Goal: Task Accomplishment & Management: Manage account settings

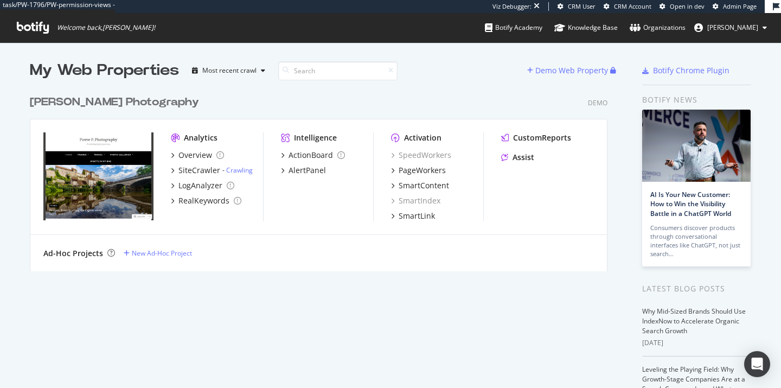
scroll to position [388, 781]
drag, startPoint x: 739, startPoint y: 35, endPoint x: 727, endPoint y: 83, distance: 49.9
click at [727, 83] on div "task/PW-1796/PW-permission-views - Viz Debugger: CRM User CRM Account Open in d…" at bounding box center [390, 194] width 781 height 388
click at [738, 27] on span "alexandre" at bounding box center [732, 27] width 51 height 9
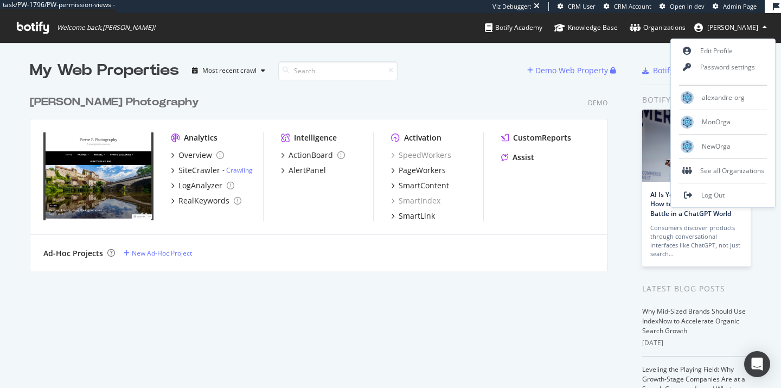
click at [132, 176] on img "grid" at bounding box center [98, 176] width 110 height 88
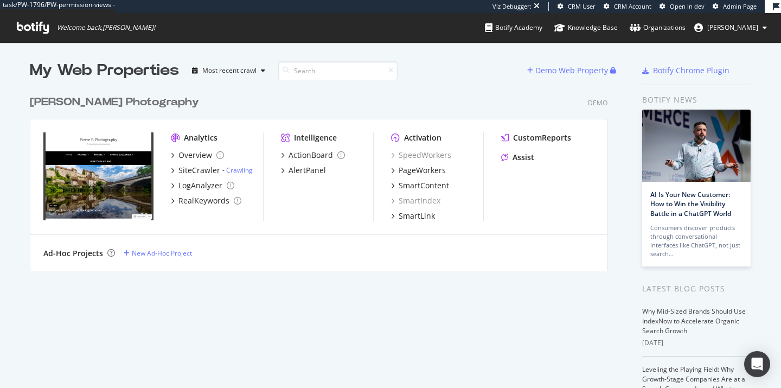
click at [101, 99] on div "Pierre P Photography" at bounding box center [114, 102] width 169 height 16
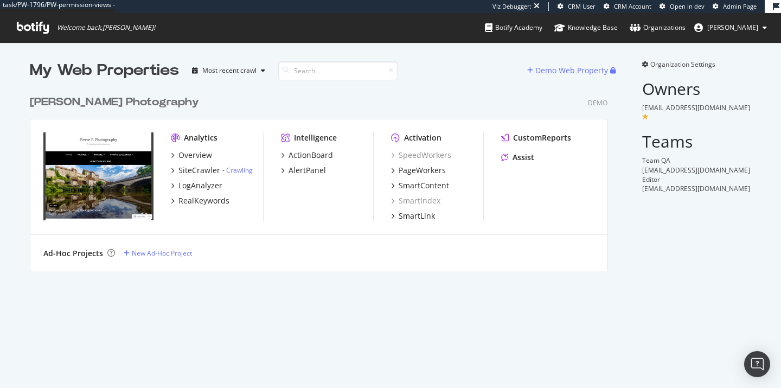
scroll to position [190, 586]
click at [641, 27] on icon at bounding box center [635, 27] width 11 height 9
click at [714, 29] on button "[PERSON_NAME]" at bounding box center [731, 27] width 90 height 17
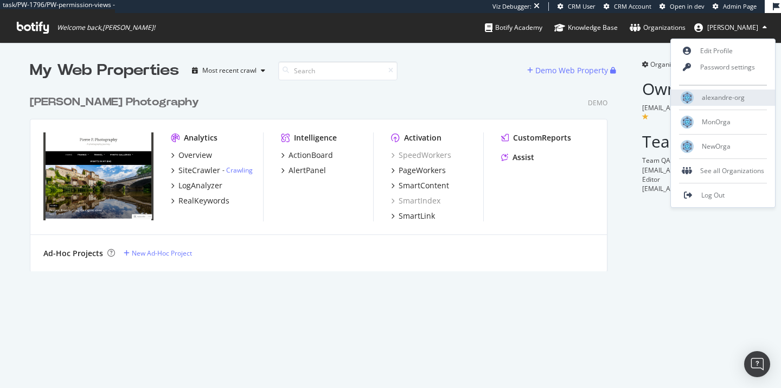
click at [693, 98] on img at bounding box center [687, 97] width 13 height 13
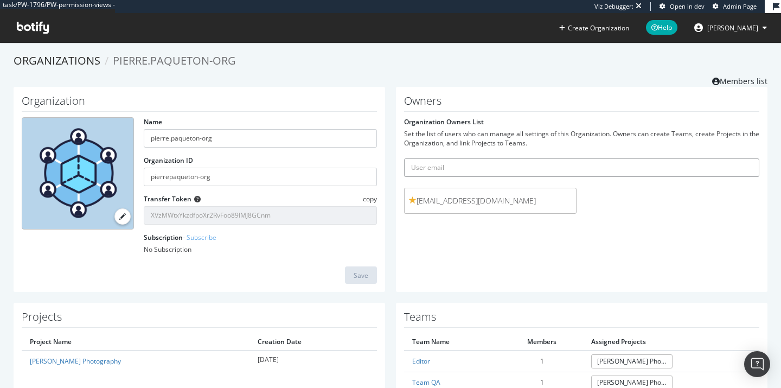
click at [433, 164] on input "text" at bounding box center [581, 167] width 355 height 18
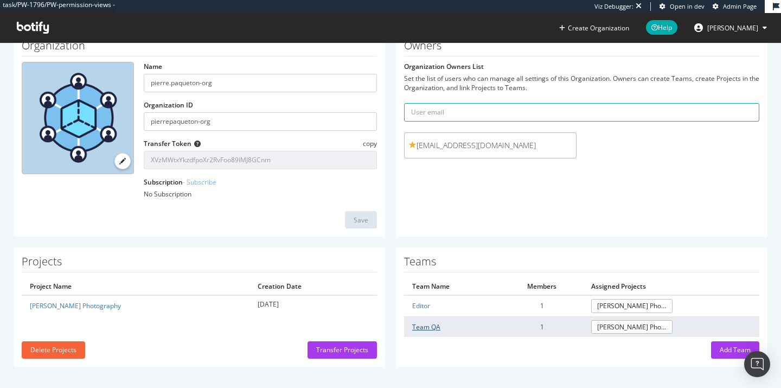
click at [425, 328] on link "Team QA" at bounding box center [426, 326] width 28 height 9
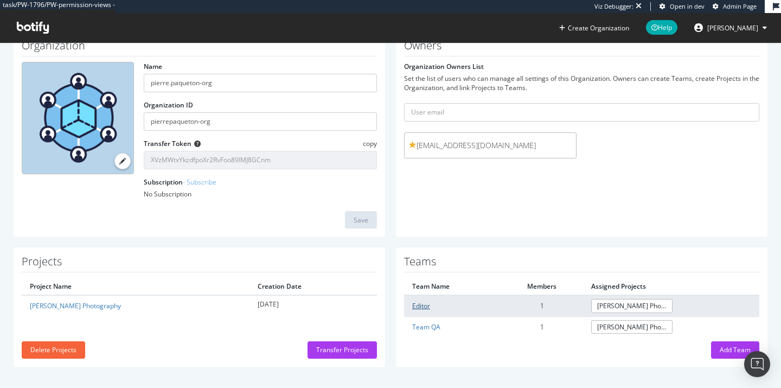
click at [423, 304] on link "Editor" at bounding box center [421, 305] width 18 height 9
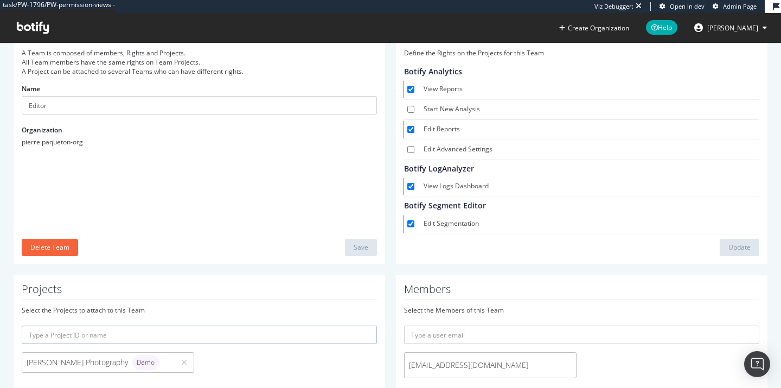
scroll to position [103, 0]
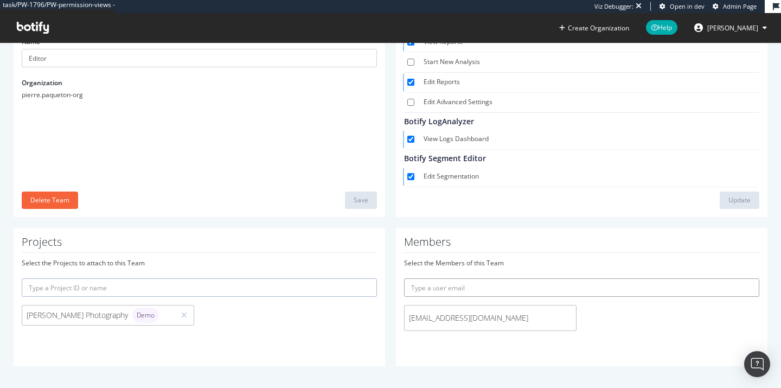
click at [483, 286] on input "text" at bounding box center [581, 287] width 355 height 18
click at [474, 288] on input "hauswirth.alexandre@gmail.com" at bounding box center [581, 287] width 355 height 18
type input "hauswirth.alexandre+qastaging@gmail.com"
click at [741, 278] on button "submit" at bounding box center [750, 287] width 18 height 18
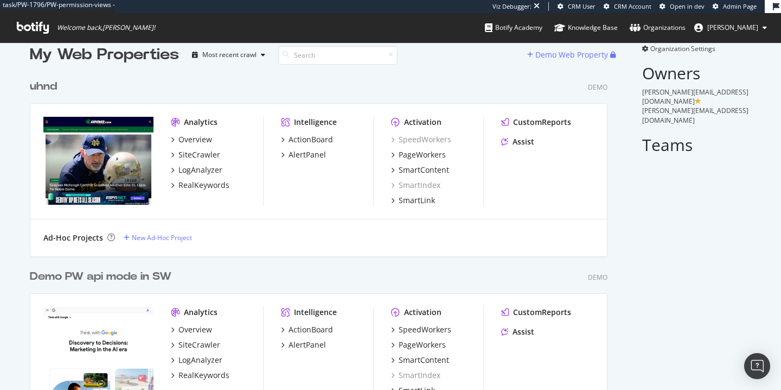
scroll to position [15, 0]
click at [48, 86] on div "uhnd" at bounding box center [43, 87] width 27 height 16
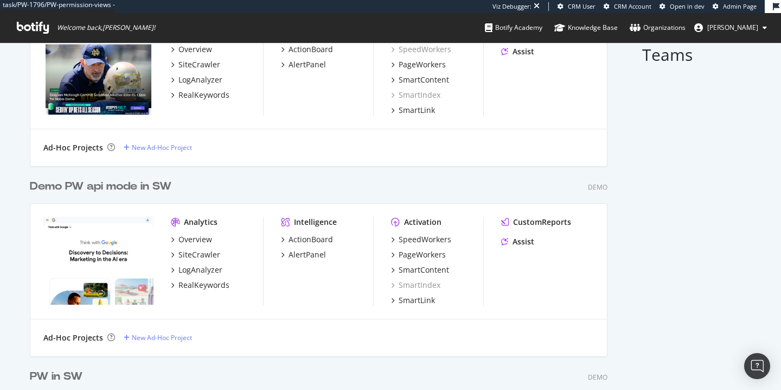
scroll to position [166, 0]
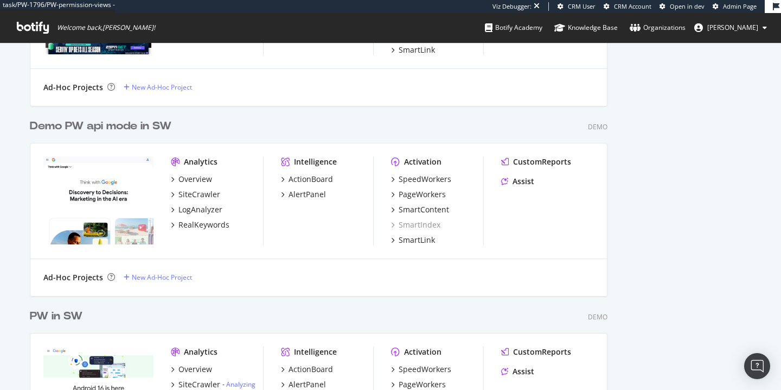
click at [125, 129] on div "Demo PW api mode in SW" at bounding box center [101, 126] width 142 height 16
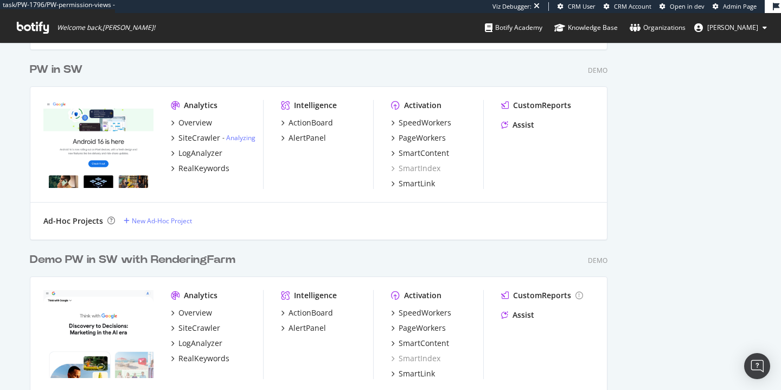
scroll to position [413, 0]
click at [79, 66] on div "PW in SW" at bounding box center [56, 69] width 53 height 16
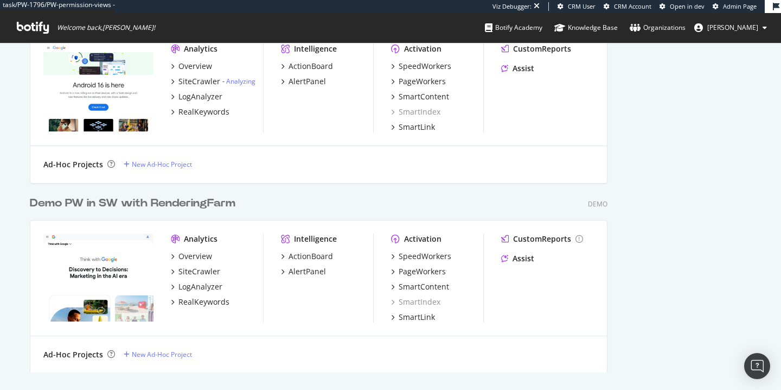
click at [147, 206] on div "Demo PW in SW with RenderingFarm" at bounding box center [133, 203] width 206 height 16
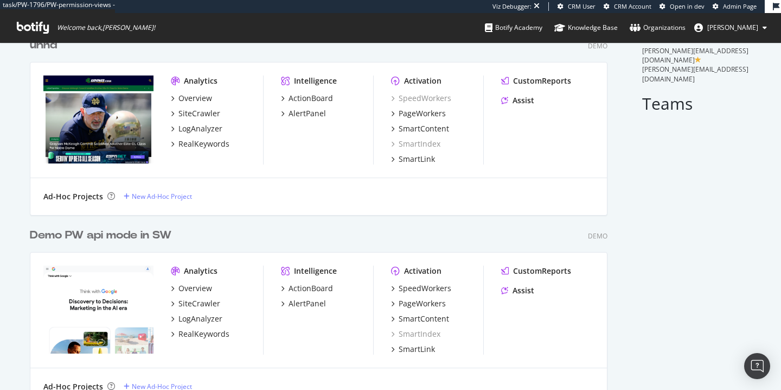
scroll to position [68, 0]
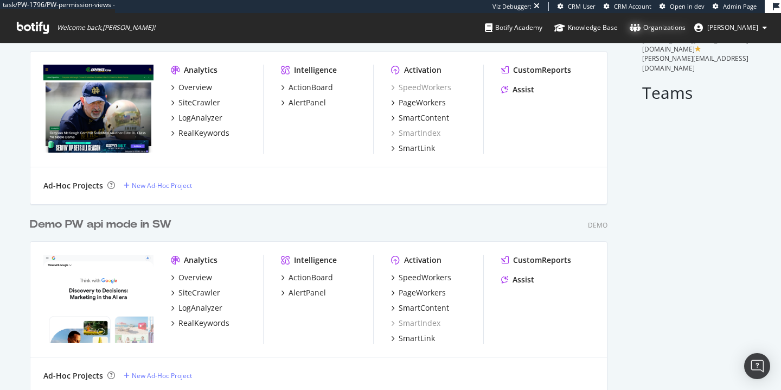
click at [686, 29] on div "Organizations" at bounding box center [658, 27] width 56 height 11
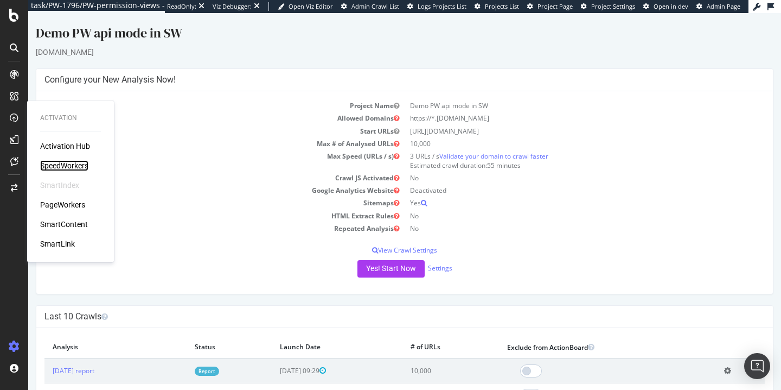
click at [65, 167] on div "SpeedWorkers" at bounding box center [64, 165] width 48 height 11
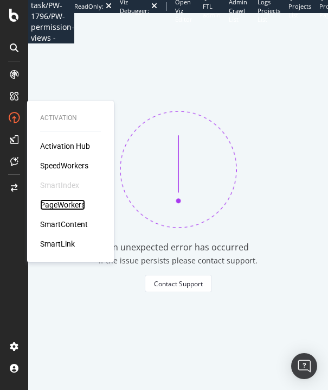
click at [53, 204] on div "PageWorkers" at bounding box center [62, 204] width 45 height 11
click at [66, 222] on div "SmartContent" at bounding box center [64, 224] width 48 height 11
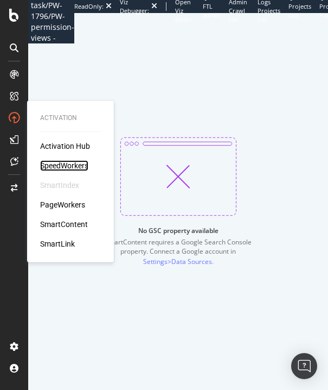
click at [60, 167] on div "SpeedWorkers" at bounding box center [64, 165] width 48 height 11
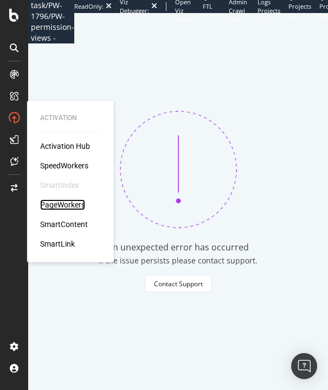
click at [64, 205] on div "PageWorkers" at bounding box center [62, 204] width 45 height 11
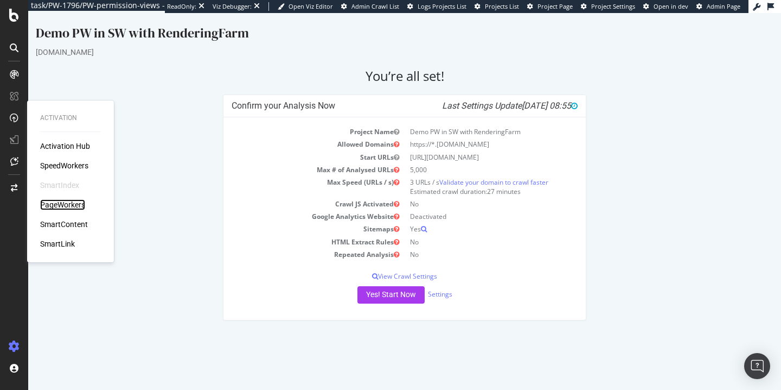
click at [54, 200] on div "PageWorkers" at bounding box center [62, 204] width 45 height 11
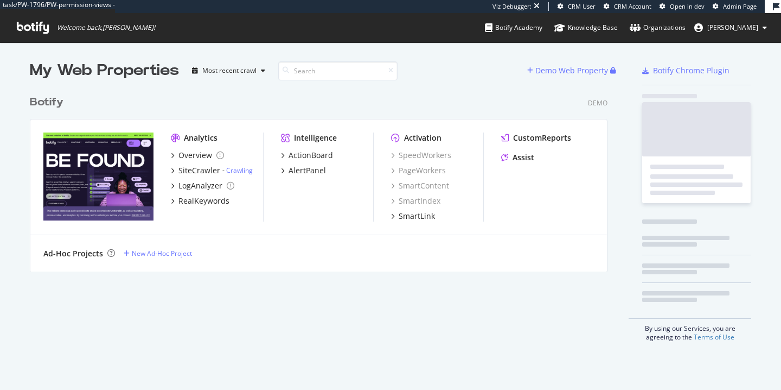
scroll to position [190, 586]
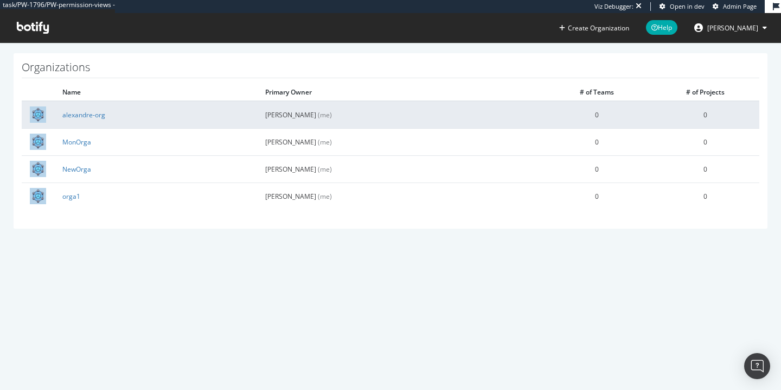
click at [79, 123] on td "alexandre-org" at bounding box center [155, 114] width 203 height 27
click at [80, 113] on link "alexandre-org" at bounding box center [83, 114] width 43 height 9
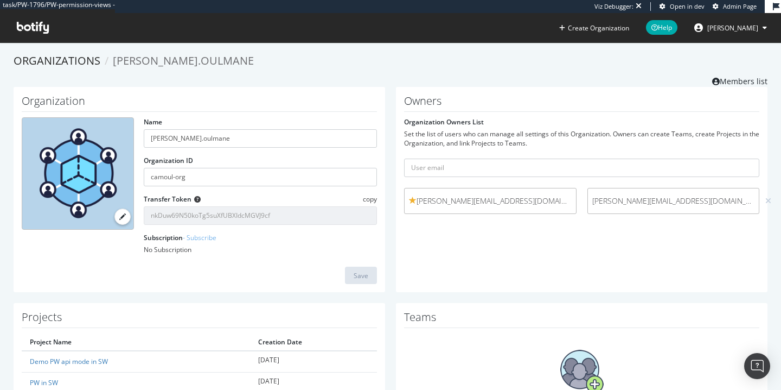
scroll to position [95, 0]
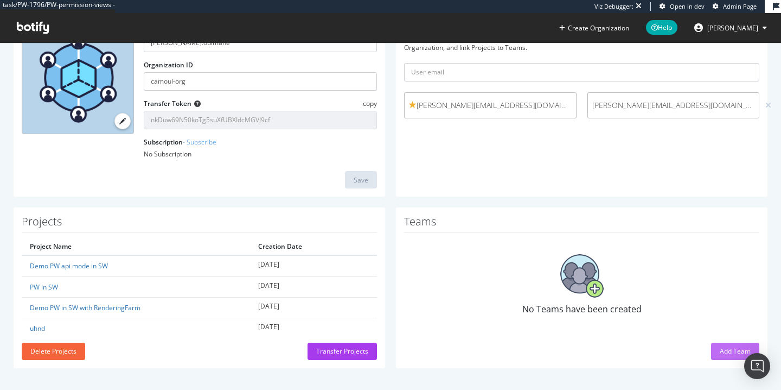
click at [717, 353] on button "Add Team" at bounding box center [735, 350] width 48 height 17
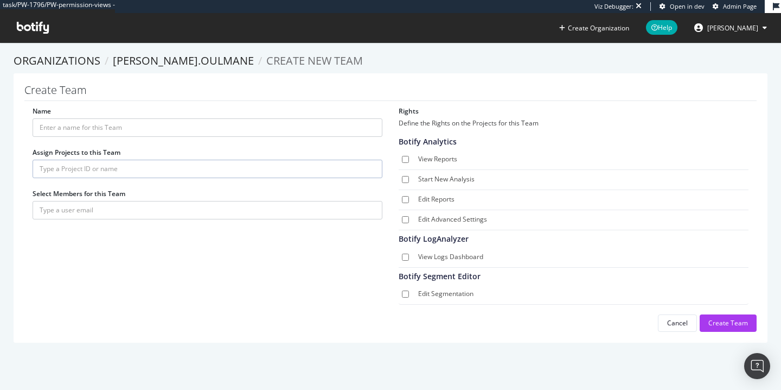
click at [423, 295] on label "Edit Segmentation" at bounding box center [581, 294] width 326 height 11
click at [409, 295] on input "Edit Segmentation" at bounding box center [405, 293] width 7 height 7
checkbox input "true"
click at [432, 260] on label "View Logs Dashboard" at bounding box center [581, 257] width 326 height 11
click at [409, 260] on input "View Logs Dashboard" at bounding box center [405, 256] width 7 height 7
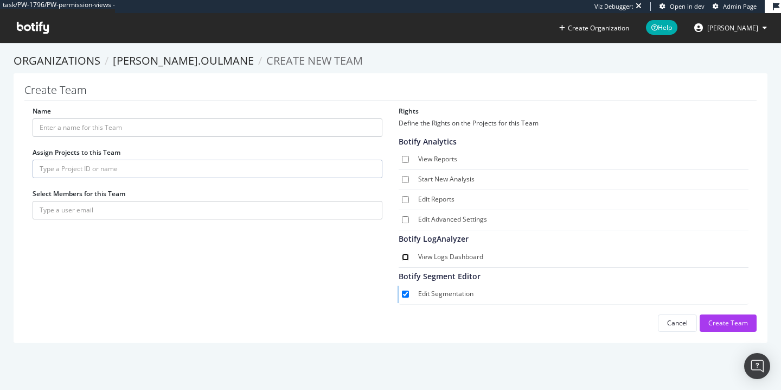
checkbox input "true"
click at [449, 218] on label "Edit Advanced Settings" at bounding box center [581, 219] width 326 height 11
click at [409, 218] on input "Edit Advanced Settings" at bounding box center [405, 219] width 7 height 7
checkbox input "true"
click at [444, 196] on label "Edit Reports" at bounding box center [581, 199] width 326 height 11
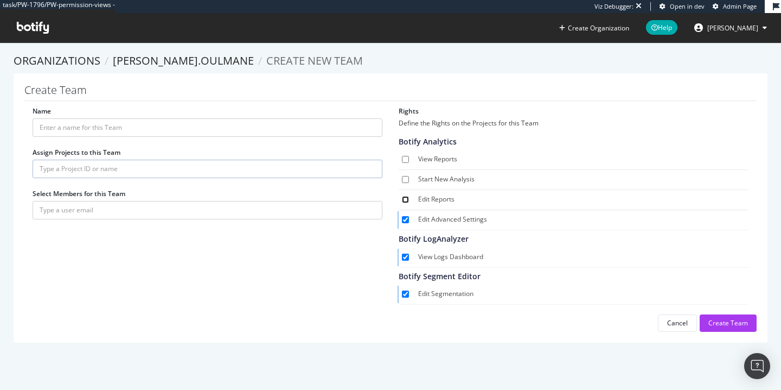
click at [409, 196] on input "Edit Reports" at bounding box center [405, 199] width 7 height 7
checkbox input "true"
click at [446, 180] on label "Start New Analysis" at bounding box center [581, 179] width 326 height 11
click at [409, 180] on input "Start New Analysis" at bounding box center [405, 179] width 7 height 7
checkbox input "true"
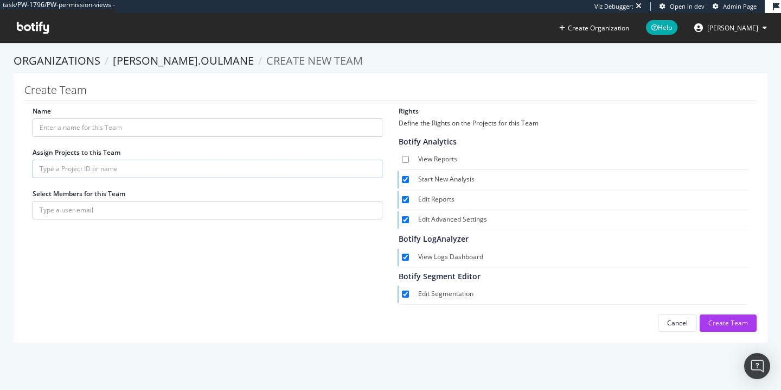
click at [446, 160] on label "View Reports" at bounding box center [581, 159] width 326 height 11
click at [409, 160] on input "View Reports" at bounding box center [405, 159] width 7 height 7
checkbox input "true"
click at [283, 133] on input "Name" at bounding box center [208, 127] width 350 height 18
click at [165, 127] on input "Name" at bounding box center [208, 127] width 350 height 18
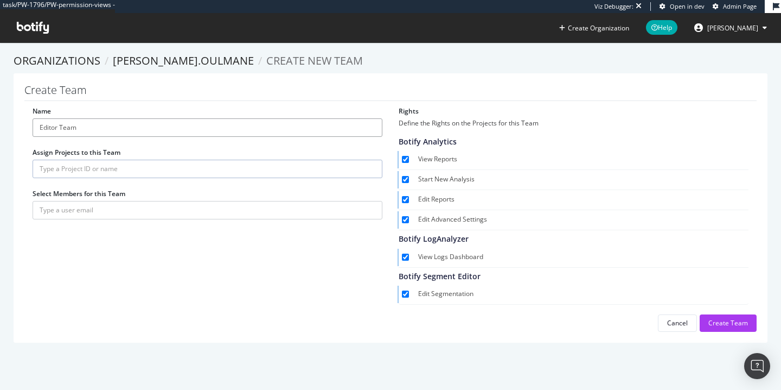
type input "Editor Team"
click at [146, 165] on input "text" at bounding box center [208, 168] width 350 height 18
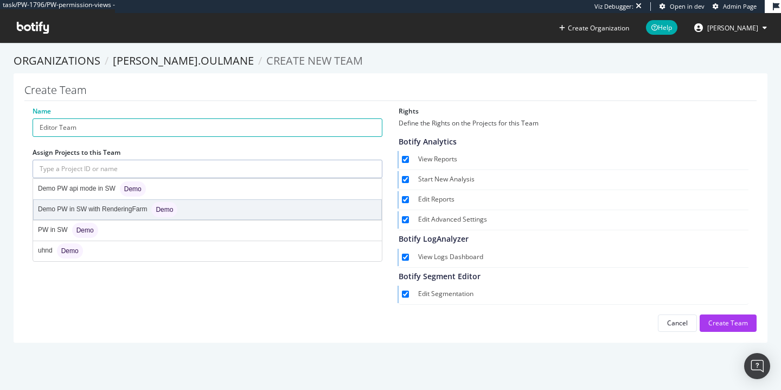
click at [134, 212] on div "Demo PW in SW with RenderingFarm Demo" at bounding box center [107, 209] width 139 height 15
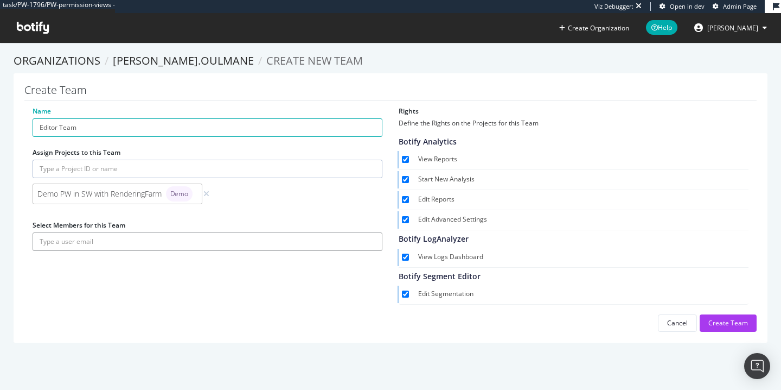
click at [151, 249] on input "text" at bounding box center [208, 241] width 350 height 18
click at [364, 232] on button "submit" at bounding box center [373, 241] width 18 height 18
click at [263, 242] on input "alexandreh" at bounding box center [208, 241] width 350 height 18
click at [99, 238] on input "hauswirth.alexandre@gmail.com" at bounding box center [208, 241] width 350 height 18
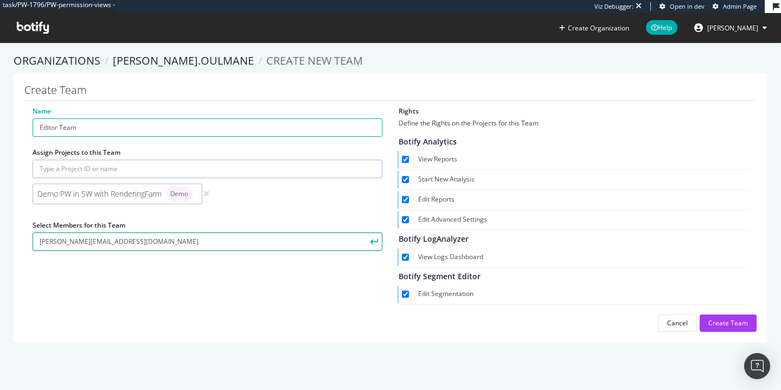
click at [103, 237] on input "hauswirth.alexandre@gmail.com" at bounding box center [208, 241] width 350 height 18
type input "hauswirth.alexandre+qastaging@gmail.com"
click at [270, 237] on input "hauswirth.alexandre+qastaging@gmail.com" at bounding box center [208, 241] width 350 height 18
click at [364, 232] on button "submit" at bounding box center [373, 241] width 18 height 18
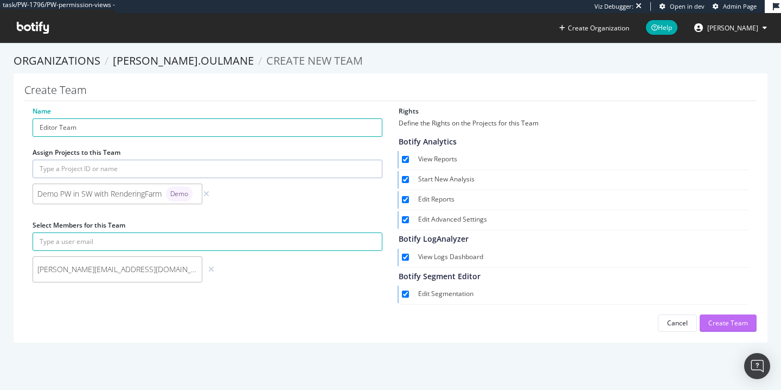
click at [716, 319] on div "Create Team" at bounding box center [728, 322] width 40 height 9
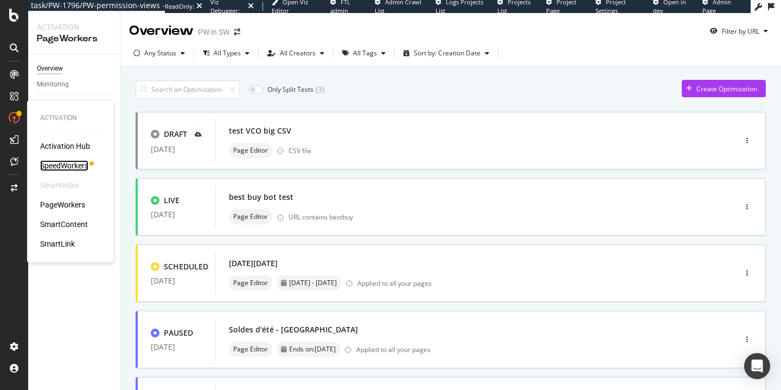
click at [64, 168] on div "SpeedWorkers" at bounding box center [64, 165] width 48 height 11
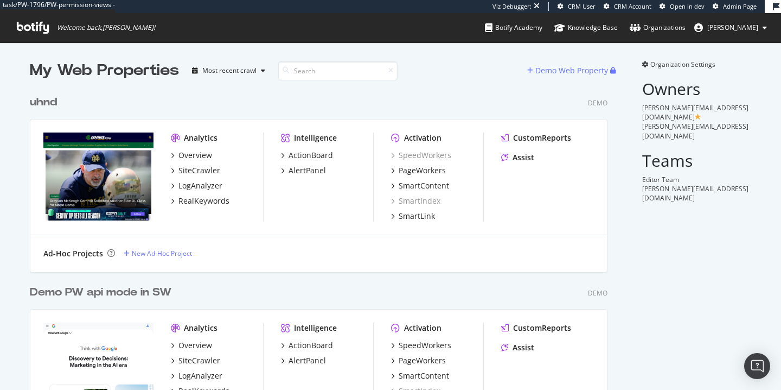
scroll to position [759, 586]
click at [748, 31] on span "[PERSON_NAME]" at bounding box center [732, 27] width 51 height 9
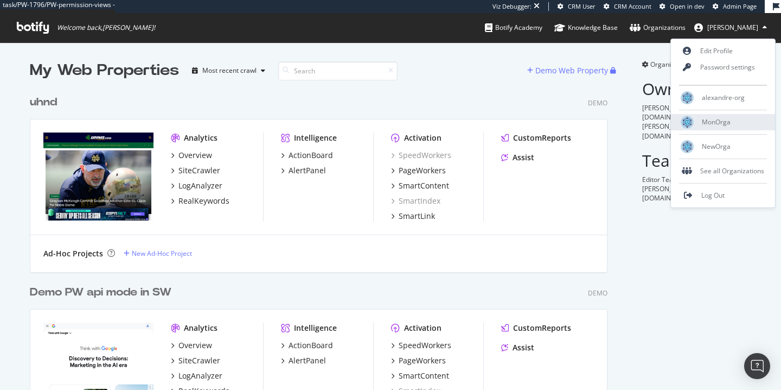
click at [699, 123] on div "MonOrga" at bounding box center [723, 122] width 104 height 16
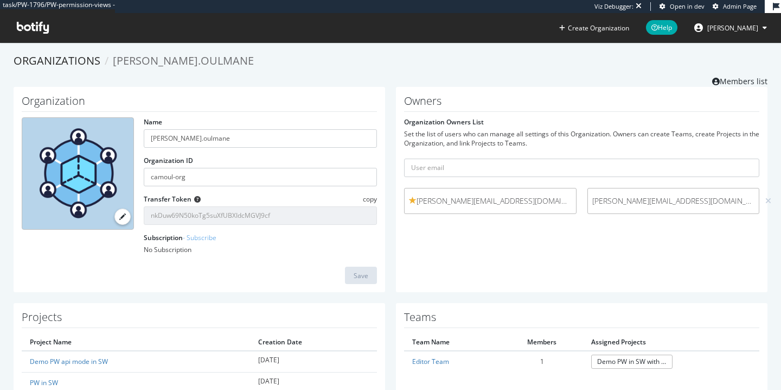
scroll to position [95, 0]
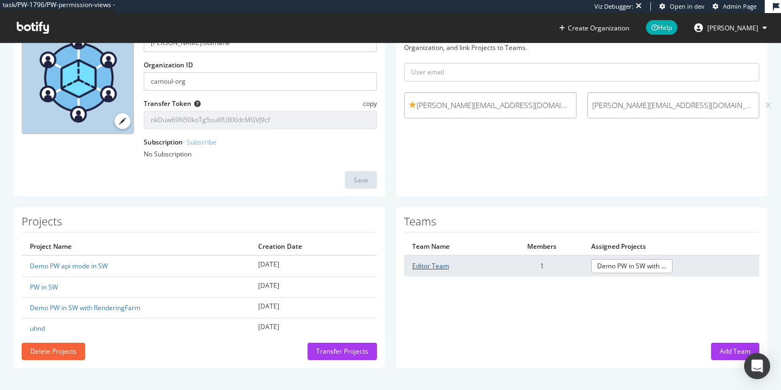
click at [433, 263] on link "Editor Team" at bounding box center [430, 265] width 37 height 9
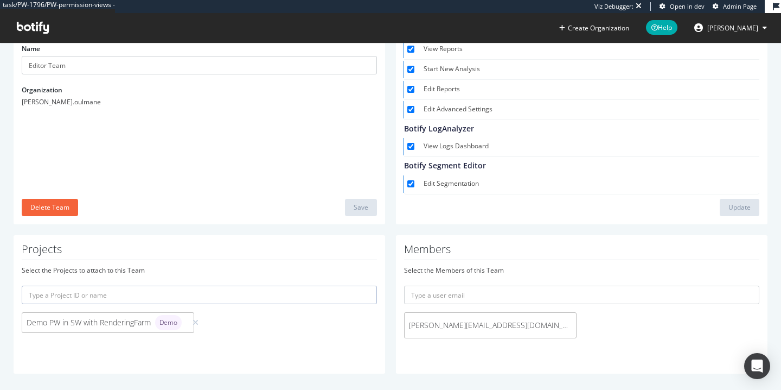
click at [174, 292] on input "text" at bounding box center [199, 294] width 355 height 18
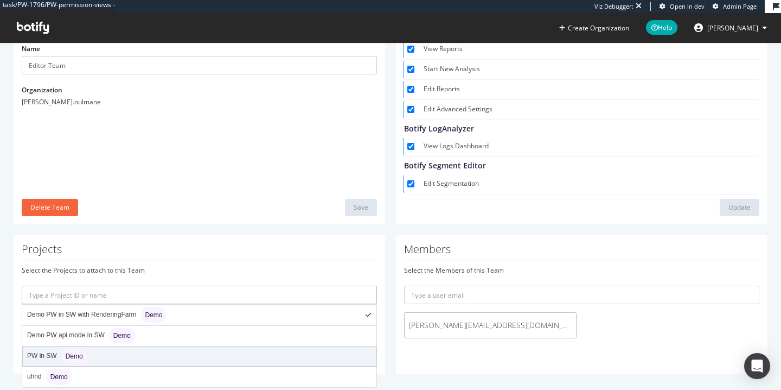
click at [94, 361] on div "PW in SW Demo" at bounding box center [199, 356] width 353 height 20
type input "pw-in-sw"
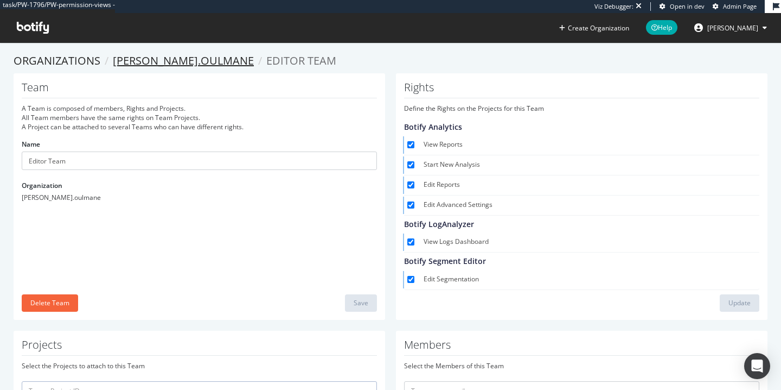
click at [169, 66] on link "camille.oulmane" at bounding box center [183, 60] width 141 height 15
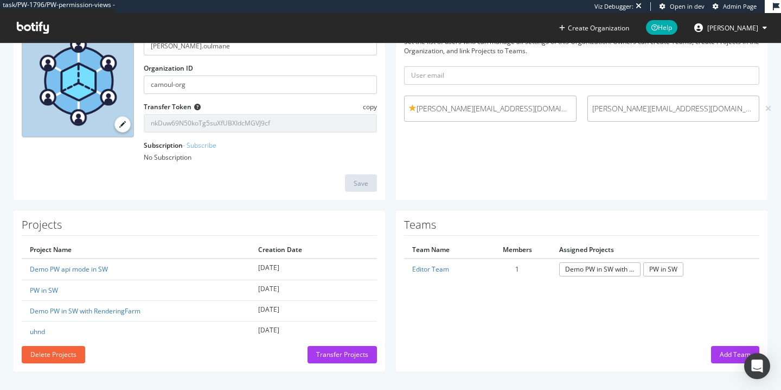
scroll to position [95, 0]
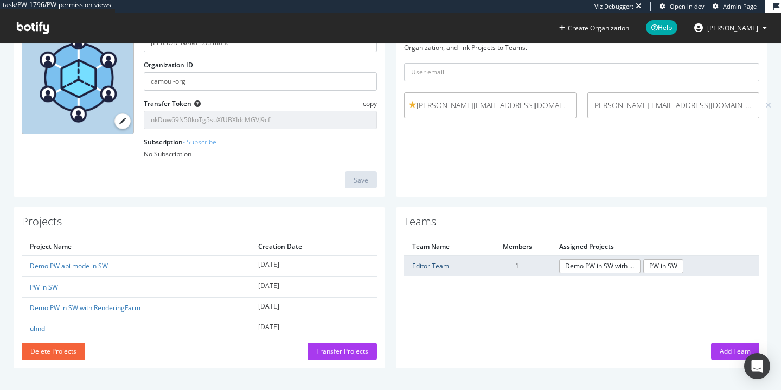
click at [419, 265] on link "Editor Team" at bounding box center [430, 265] width 37 height 9
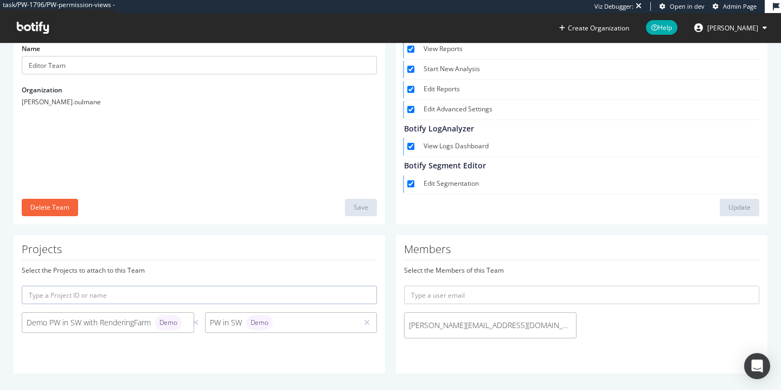
scroll to position [54, 0]
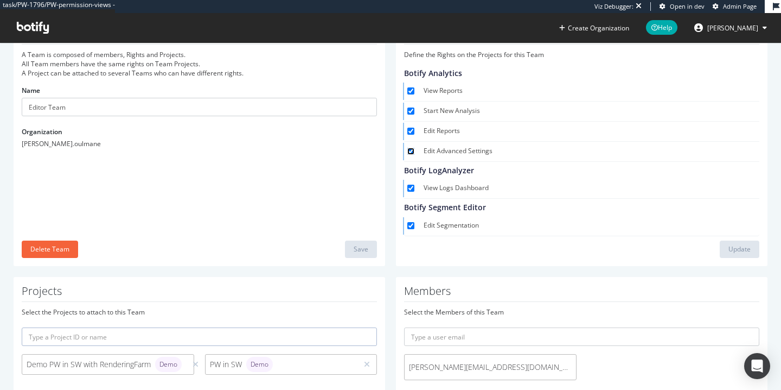
click at [411, 150] on input "Edit Advanced Settings" at bounding box center [410, 151] width 7 height 7
click at [746, 257] on div "Update" at bounding box center [740, 249] width 22 height 16
checkbox input "true"
click at [441, 133] on label "Edit Reports" at bounding box center [589, 131] width 331 height 11
click at [414, 133] on input "Edit Reports" at bounding box center [410, 130] width 7 height 7
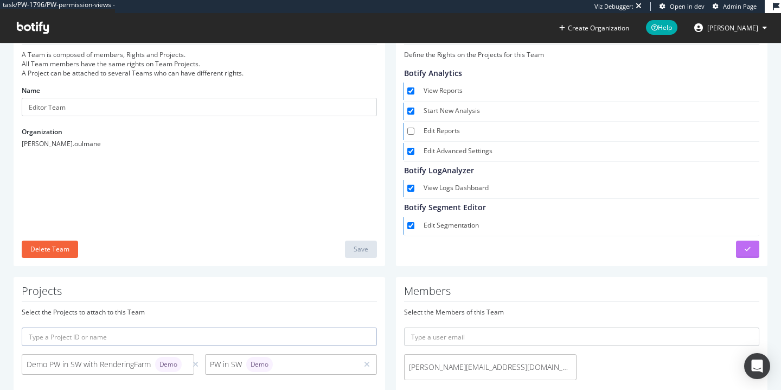
click at [757, 248] on button "submit" at bounding box center [747, 248] width 23 height 17
click at [757, 249] on button "submit" at bounding box center [747, 248] width 23 height 17
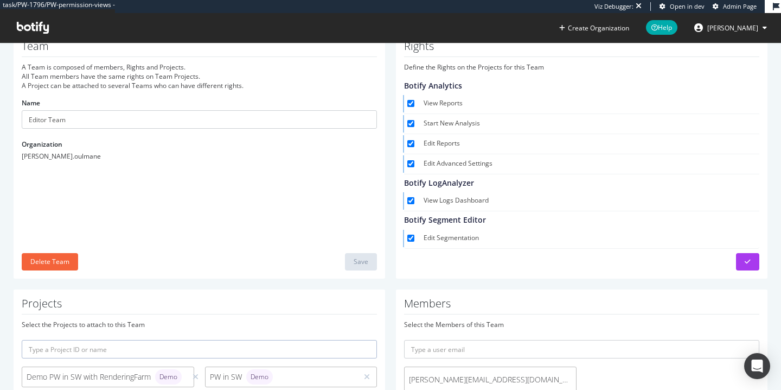
scroll to position [28, 0]
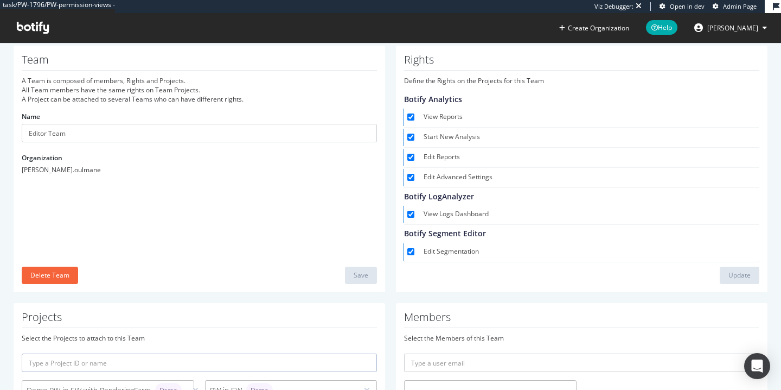
click at [430, 154] on label "Edit Reports" at bounding box center [589, 157] width 331 height 11
click at [414, 154] on input "Edit Reports" at bounding box center [410, 157] width 7 height 7
click at [738, 278] on div "Update" at bounding box center [740, 274] width 22 height 9
checkbox input "true"
click at [461, 178] on label "Edit Advanced Settings" at bounding box center [589, 177] width 331 height 11
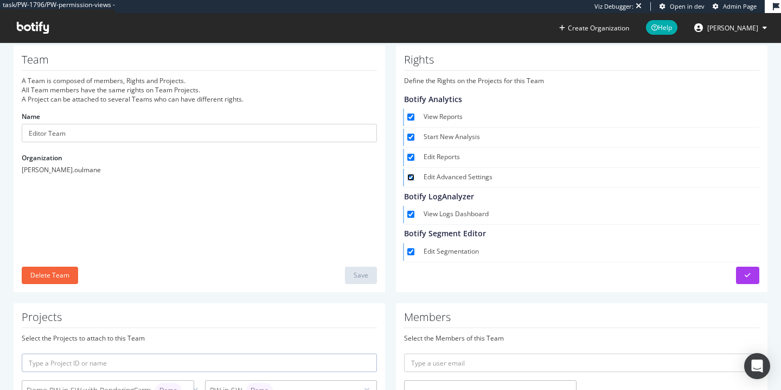
click at [414, 178] on input "Edit Advanced Settings" at bounding box center [410, 177] width 7 height 7
click at [754, 273] on button "submit" at bounding box center [747, 274] width 23 height 17
click at [475, 178] on label "Edit Advanced Settings" at bounding box center [589, 177] width 331 height 11
click at [414, 178] on input "Edit Advanced Settings" at bounding box center [410, 177] width 7 height 7
click at [751, 269] on button "submit" at bounding box center [747, 274] width 23 height 17
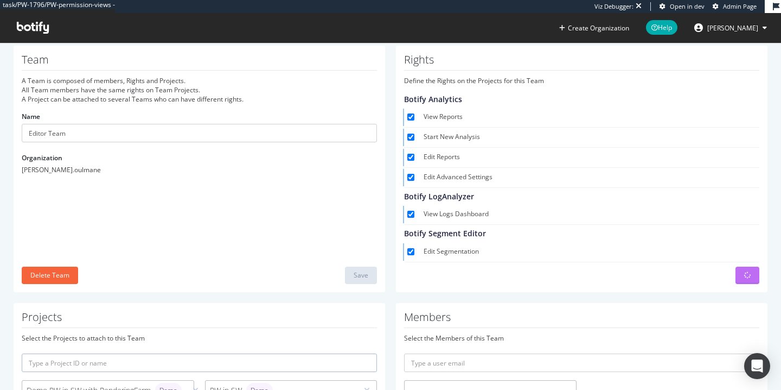
checkbox input "true"
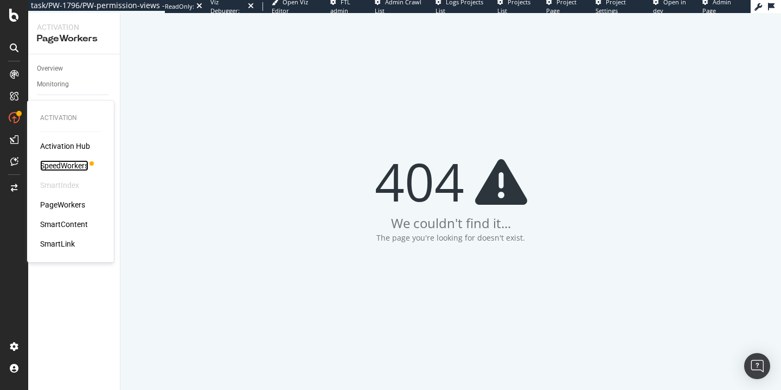
click at [75, 163] on div "SpeedWorkers" at bounding box center [64, 165] width 48 height 11
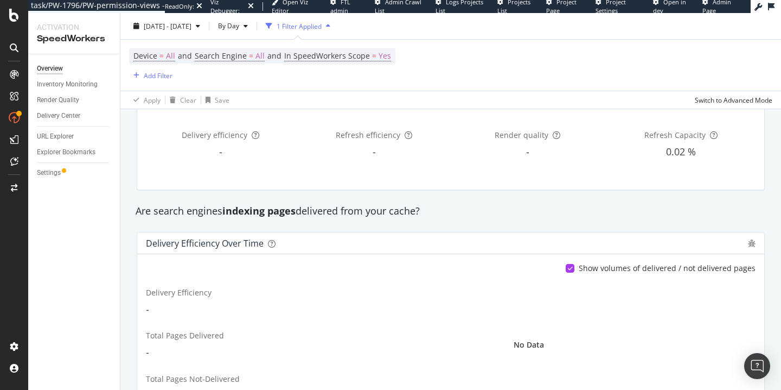
scroll to position [142, 0]
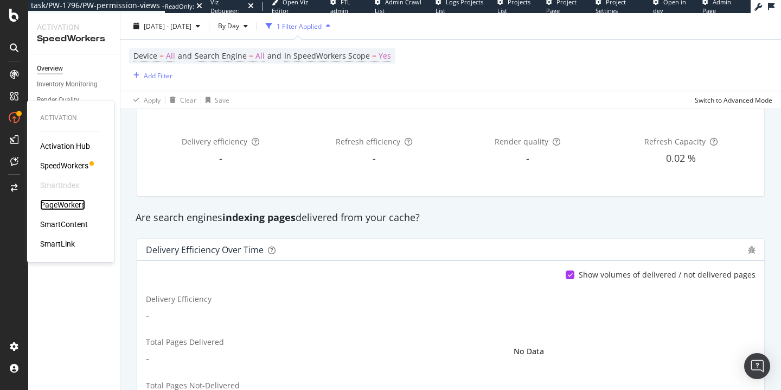
click at [67, 206] on div "PageWorkers" at bounding box center [62, 204] width 45 height 11
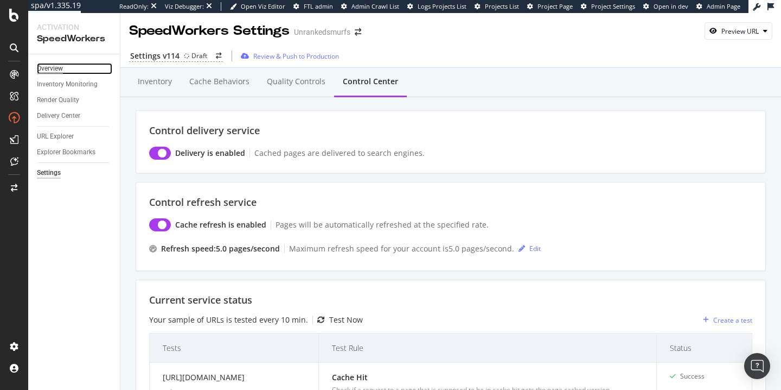
click at [47, 64] on div "Overview" at bounding box center [50, 68] width 26 height 11
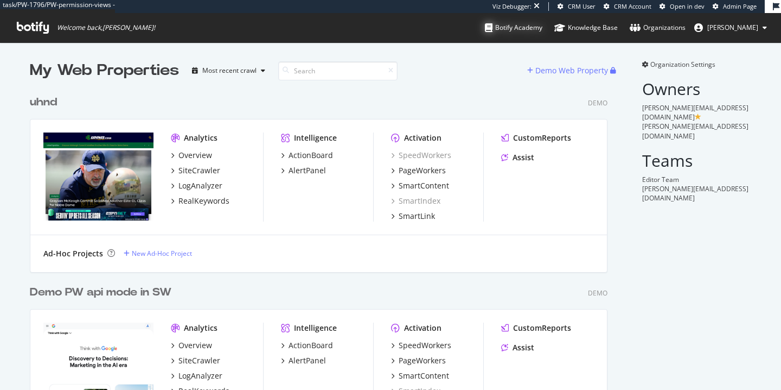
scroll to position [759, 586]
click at [670, 29] on div "Organizations" at bounding box center [658, 27] width 56 height 11
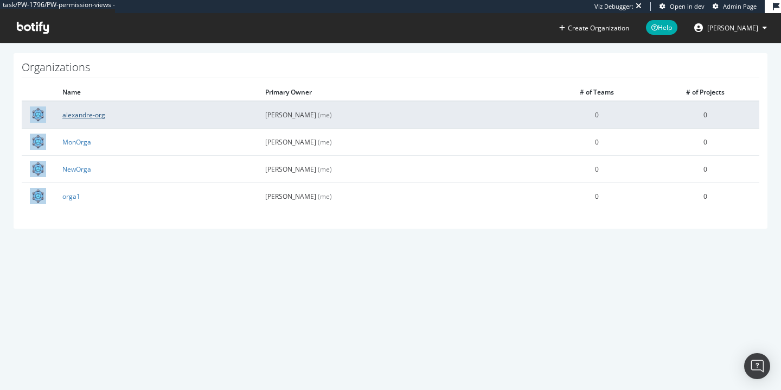
click at [86, 110] on link "alexandre-org" at bounding box center [83, 114] width 43 height 9
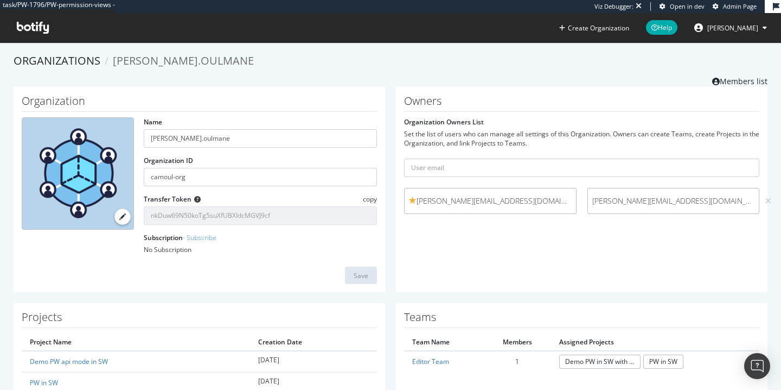
scroll to position [95, 0]
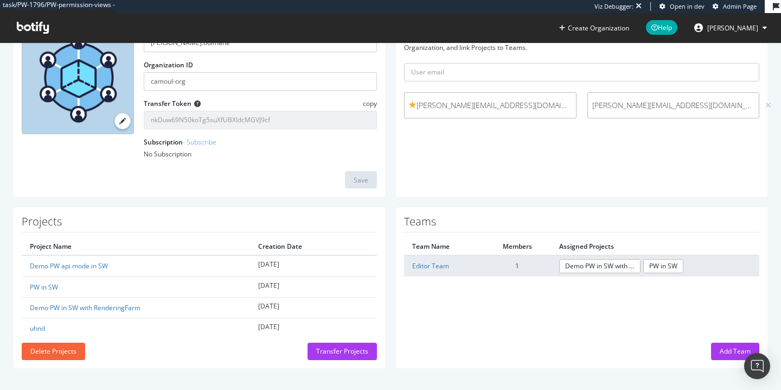
click at [428, 272] on td "Editor Team" at bounding box center [444, 265] width 80 height 21
click at [428, 266] on link "Editor Team" at bounding box center [430, 265] width 37 height 9
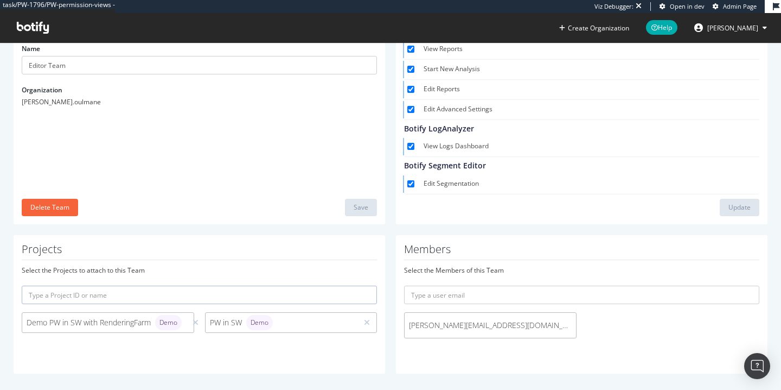
scroll to position [42, 0]
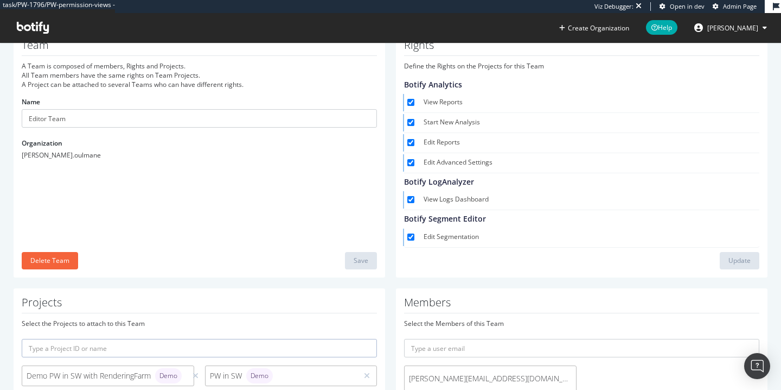
click at [430, 159] on label "Edit Advanced Settings" at bounding box center [589, 162] width 331 height 11
click at [414, 159] on input "Edit Advanced Settings" at bounding box center [410, 162] width 7 height 7
checkbox input "false"
click at [430, 142] on label "Edit Reports" at bounding box center [589, 142] width 331 height 11
click at [414, 142] on input "Edit Reports" at bounding box center [410, 142] width 7 height 7
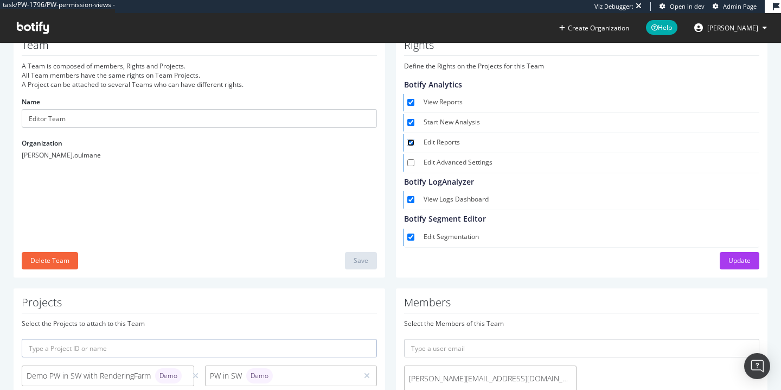
checkbox input "false"
click at [449, 240] on label "Edit Segmentation" at bounding box center [589, 237] width 331 height 11
click at [414, 240] on input "Edit Segmentation" at bounding box center [410, 236] width 7 height 7
checkbox input "false"
click at [748, 258] on div "Update" at bounding box center [740, 260] width 22 height 9
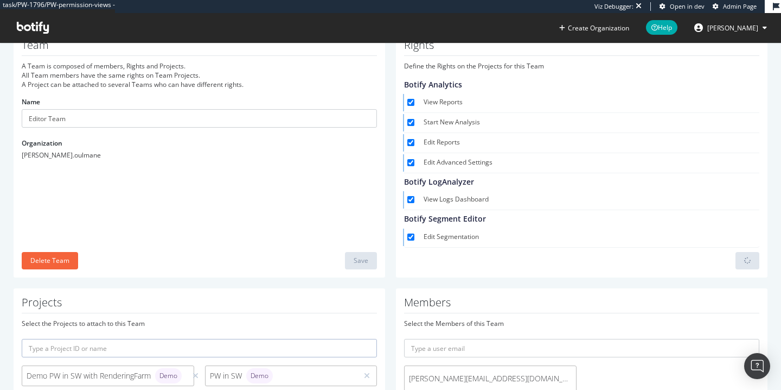
checkbox input "true"
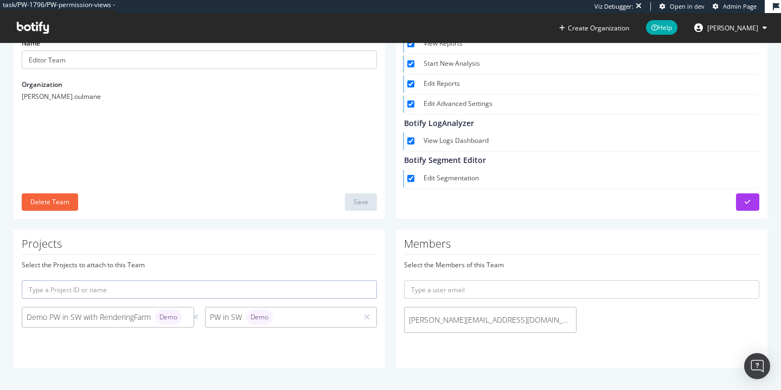
scroll to position [0, 0]
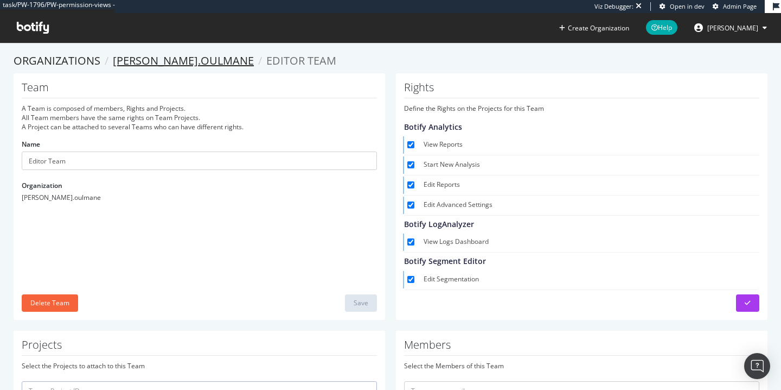
click at [166, 58] on link "[PERSON_NAME].oulmane" at bounding box center [183, 60] width 141 height 15
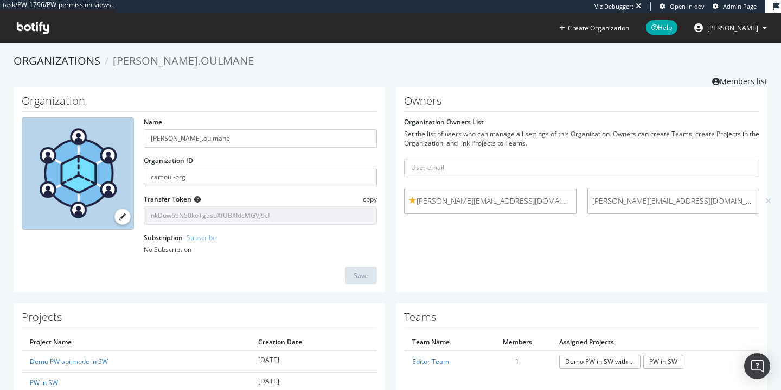
scroll to position [95, 0]
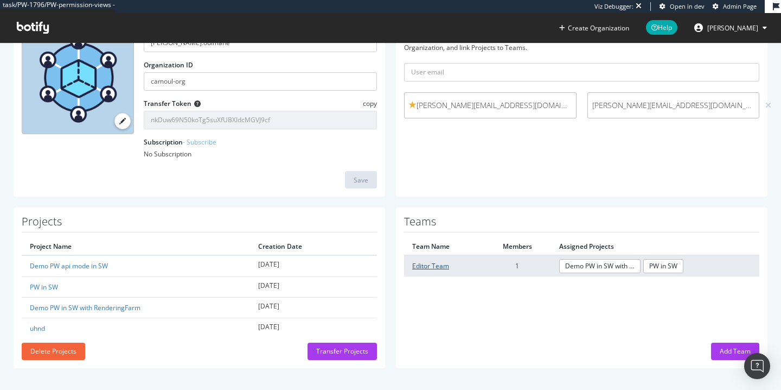
click at [439, 265] on link "Editor Team" at bounding box center [430, 265] width 37 height 9
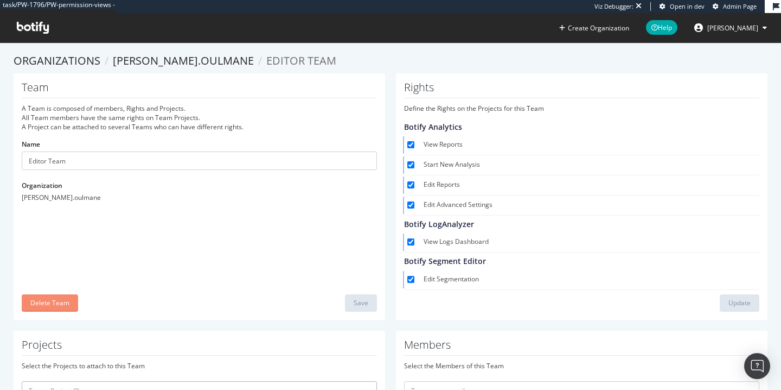
click at [54, 297] on div "Delete Team" at bounding box center [49, 303] width 39 height 16
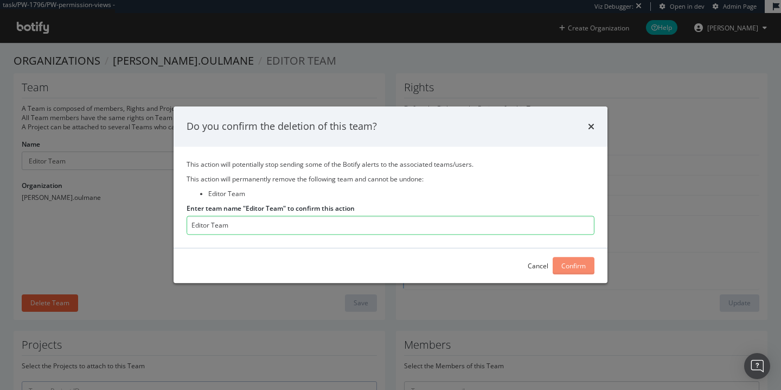
type input "Editor Team"
click at [583, 263] on div "Confirm" at bounding box center [573, 265] width 24 height 9
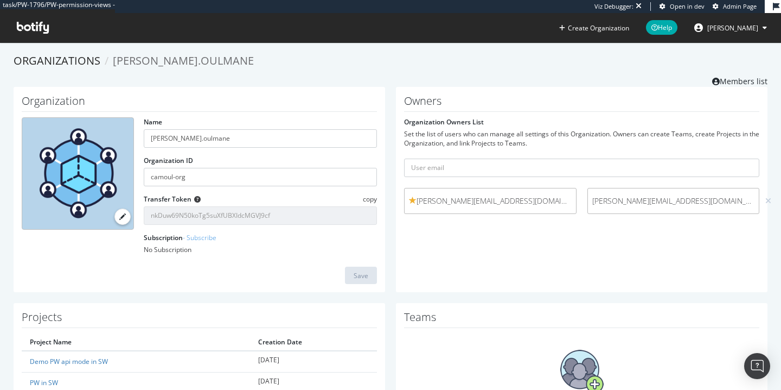
scroll to position [95, 0]
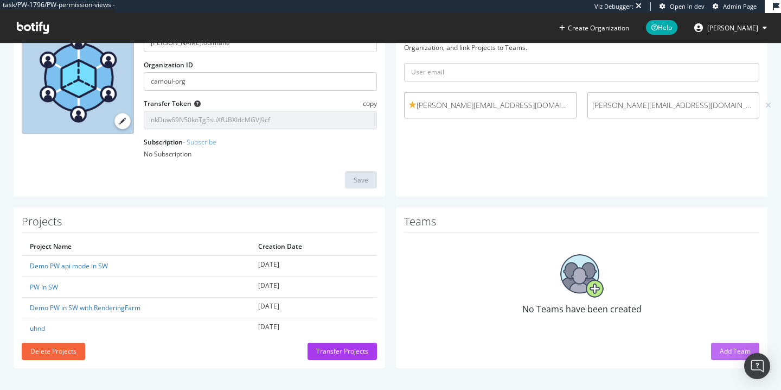
click at [725, 350] on div "Add Team" at bounding box center [735, 350] width 31 height 9
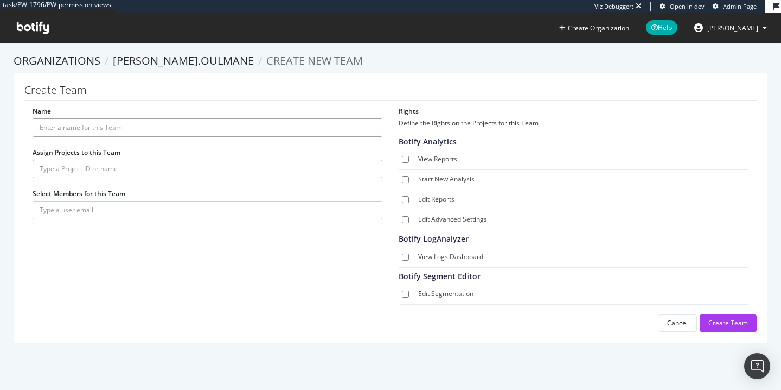
click at [166, 127] on input "Name" at bounding box center [208, 127] width 350 height 18
type input "Viewer Team"
click at [58, 174] on input "text" at bounding box center [208, 168] width 350 height 18
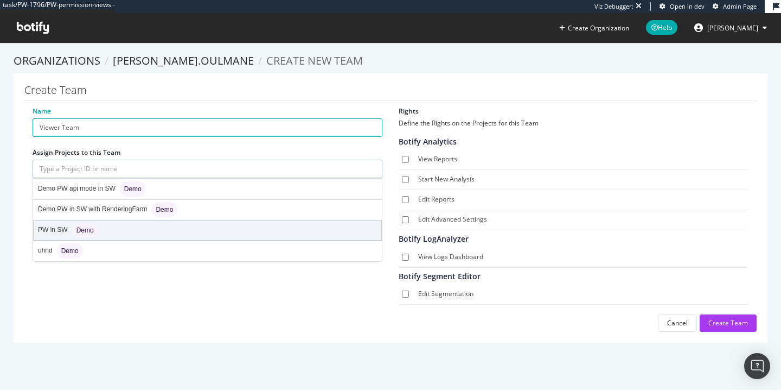
click at [69, 233] on div "PW in SW Demo" at bounding box center [68, 229] width 60 height 15
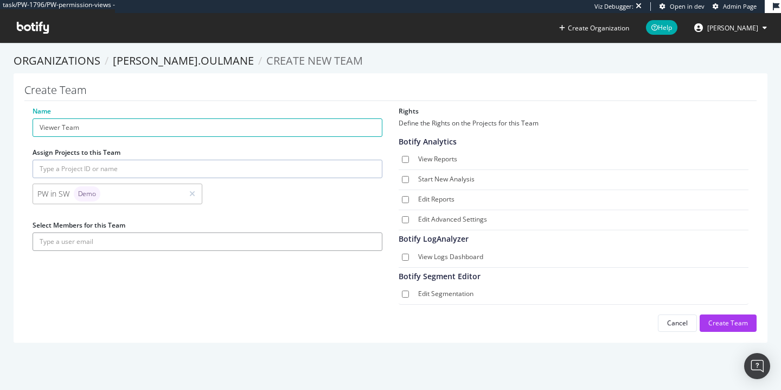
click at [76, 242] on input "text" at bounding box center [208, 241] width 350 height 18
type input "[PERSON_NAME][EMAIL_ADDRESS][DOMAIN_NAME]"
click at [458, 260] on label "View Logs Dashboard" at bounding box center [581, 257] width 326 height 11
click at [409, 260] on input "View Logs Dashboard" at bounding box center [405, 256] width 7 height 7
checkbox input "true"
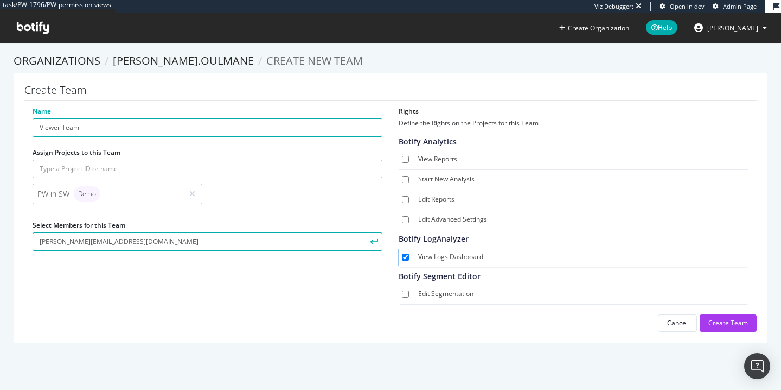
click at [439, 179] on label "Start New Analysis" at bounding box center [581, 179] width 326 height 11
click at [409, 179] on input "Start New Analysis" at bounding box center [405, 179] width 7 height 7
click at [438, 184] on label "Start New Analysis" at bounding box center [581, 179] width 326 height 11
click at [409, 183] on input "Start New Analysis" at bounding box center [405, 179] width 7 height 7
checkbox input "false"
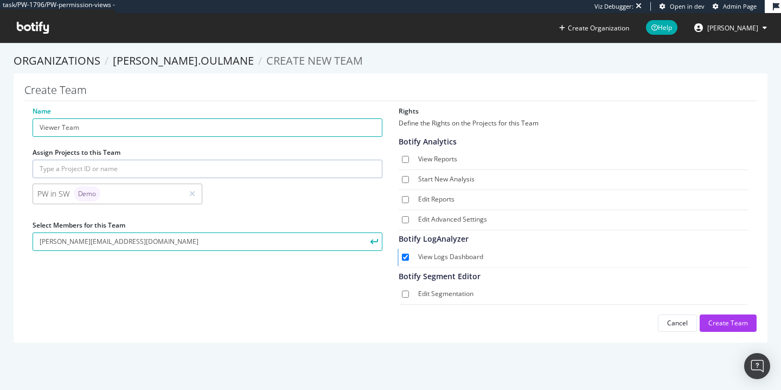
click at [437, 156] on label "View Reports" at bounding box center [581, 159] width 326 height 11
click at [409, 156] on input "View Reports" at bounding box center [405, 159] width 7 height 7
checkbox input "true"
click at [434, 177] on label "Start New Analysis" at bounding box center [581, 179] width 326 height 11
click at [409, 177] on input "Start New Analysis" at bounding box center [405, 179] width 7 height 7
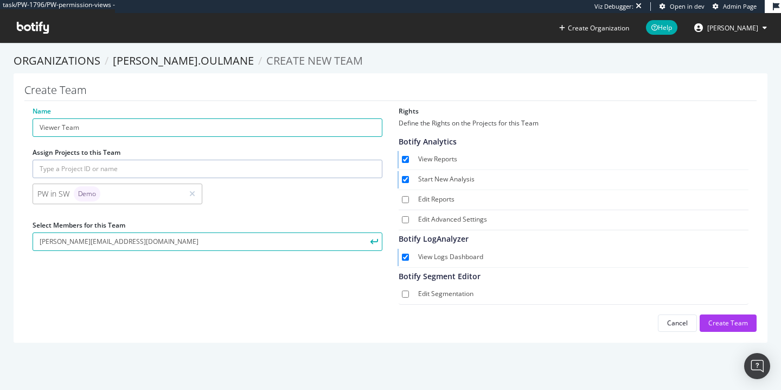
click at [434, 178] on label "Start New Analysis" at bounding box center [581, 179] width 326 height 11
click at [409, 178] on input "Start New Analysis" at bounding box center [405, 179] width 7 height 7
checkbox input "false"
click at [714, 320] on div "Create Team" at bounding box center [728, 322] width 40 height 9
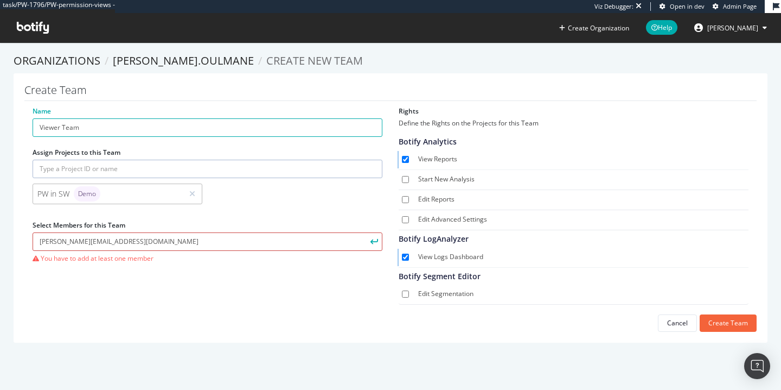
click at [185, 245] on input "[PERSON_NAME][EMAIL_ADDRESS][DOMAIN_NAME]" at bounding box center [208, 241] width 350 height 18
click at [364, 232] on button "submit" at bounding box center [373, 241] width 18 height 18
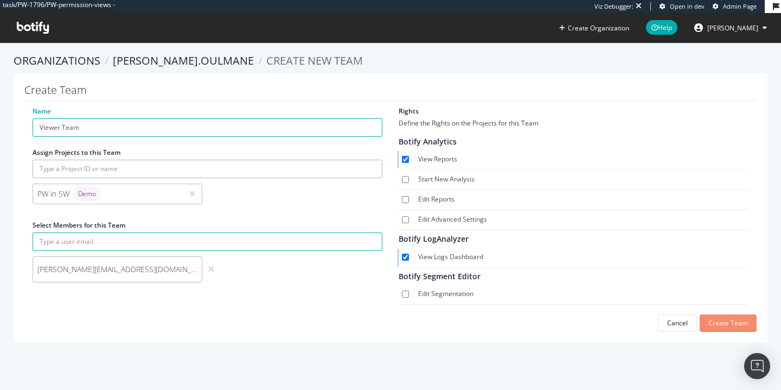
click at [726, 320] on div "Create Team" at bounding box center [728, 322] width 40 height 9
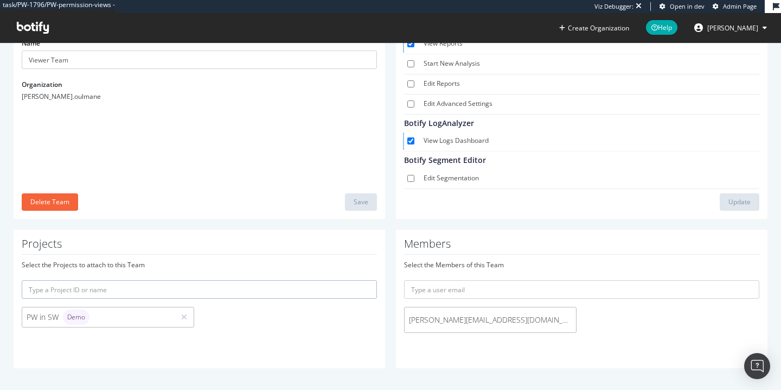
scroll to position [55, 0]
